Goal: Navigation & Orientation: Find specific page/section

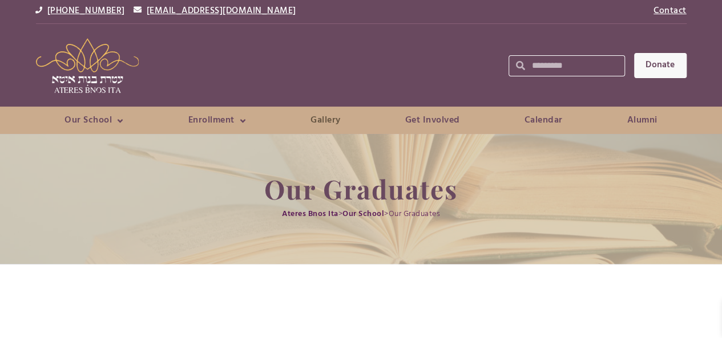
click at [333, 127] on link "Gallery" at bounding box center [325, 120] width 76 height 16
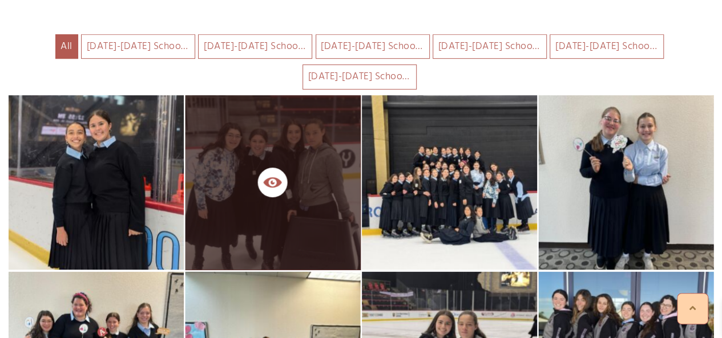
scroll to position [277, 0]
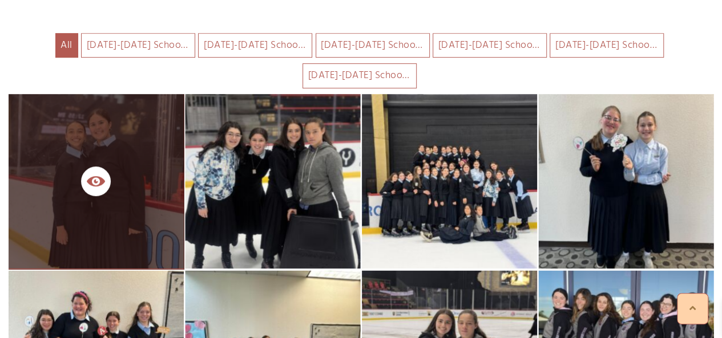
click at [141, 160] on div at bounding box center [96, 181] width 175 height 175
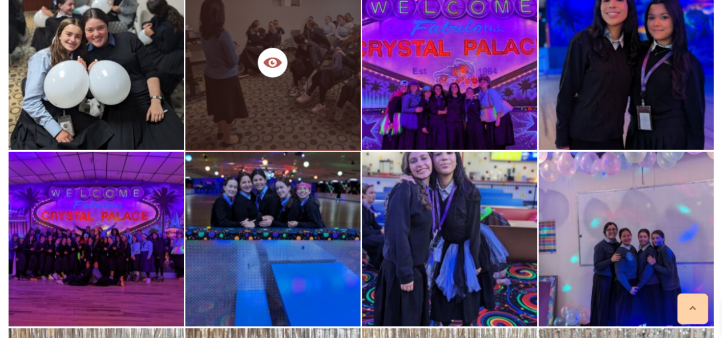
scroll to position [5163, 0]
